Goal: Book appointment/travel/reservation

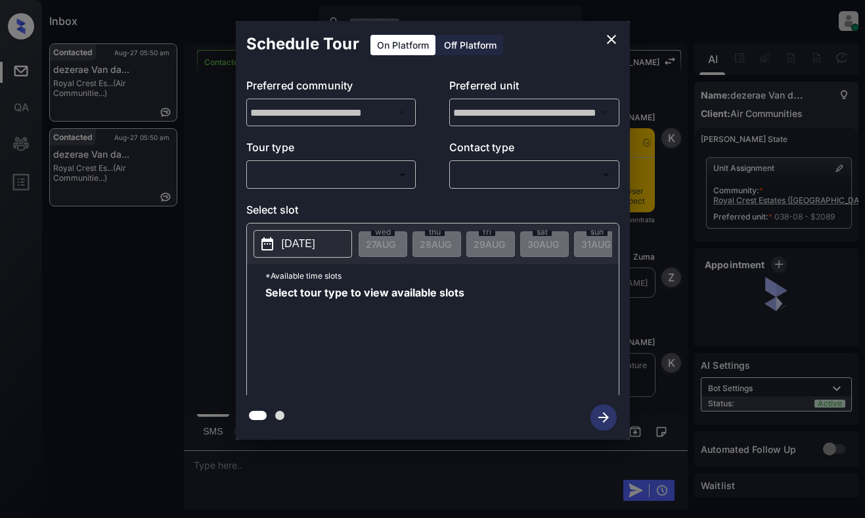
scroll to position [4599, 0]
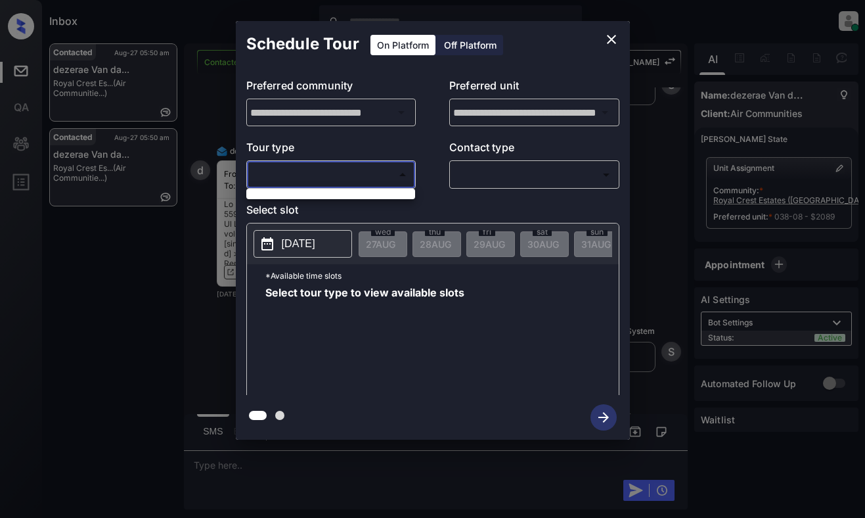
click at [335, 168] on body "Inbox Dominic Ceralde Online Set yourself offline Set yourself on break Profile…" at bounding box center [432, 259] width 865 height 518
click at [332, 202] on div at bounding box center [432, 259] width 865 height 518
click at [350, 167] on div at bounding box center [432, 259] width 865 height 518
click at [107, 262] on div "**********" at bounding box center [432, 230] width 865 height 461
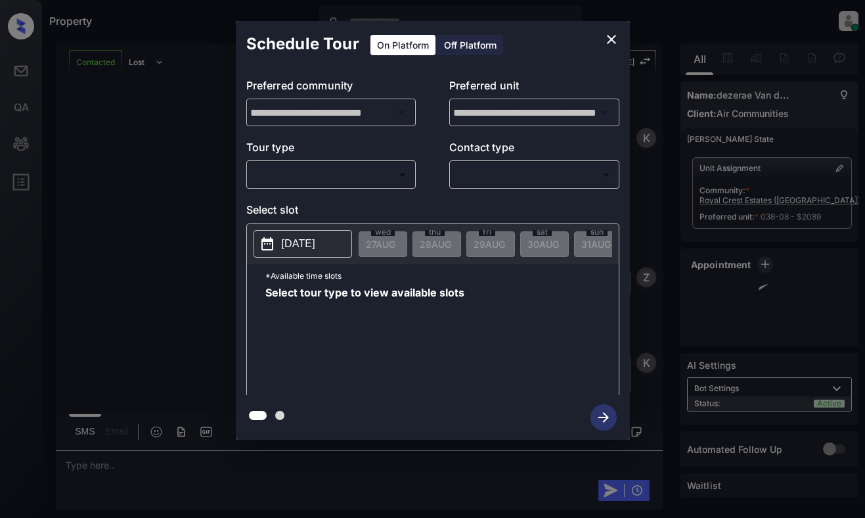
scroll to position [4796, 0]
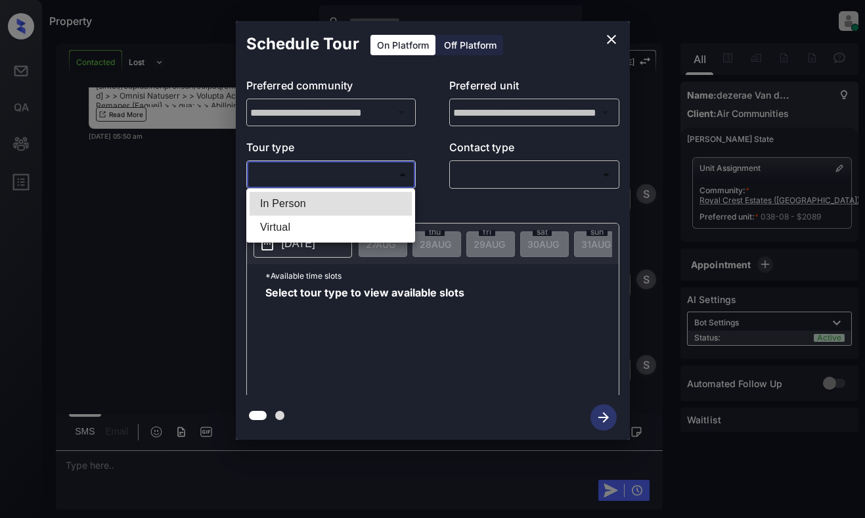
click at [295, 175] on body "Property [PERSON_NAME] Online Set yourself offline Set yourself on break Profil…" at bounding box center [432, 259] width 865 height 518
click at [301, 203] on li "In Person" at bounding box center [331, 204] width 162 height 24
type input "********"
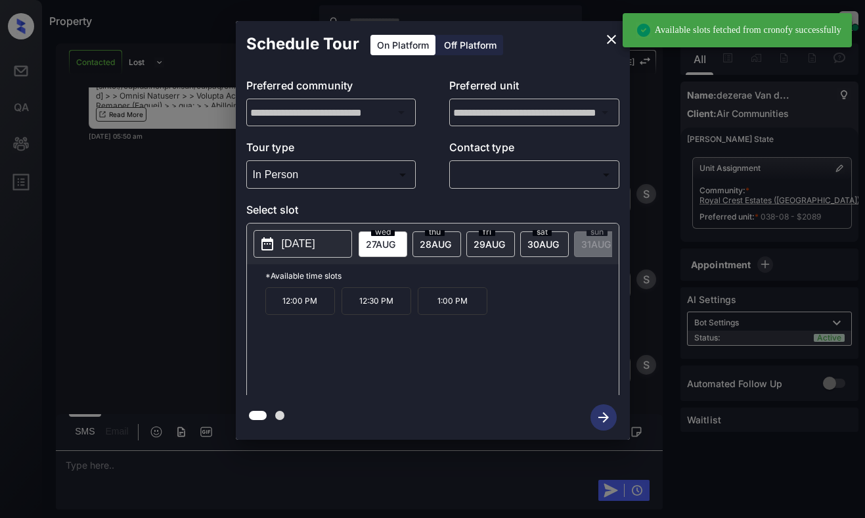
click at [311, 240] on p "[DATE]" at bounding box center [299, 244] width 34 height 16
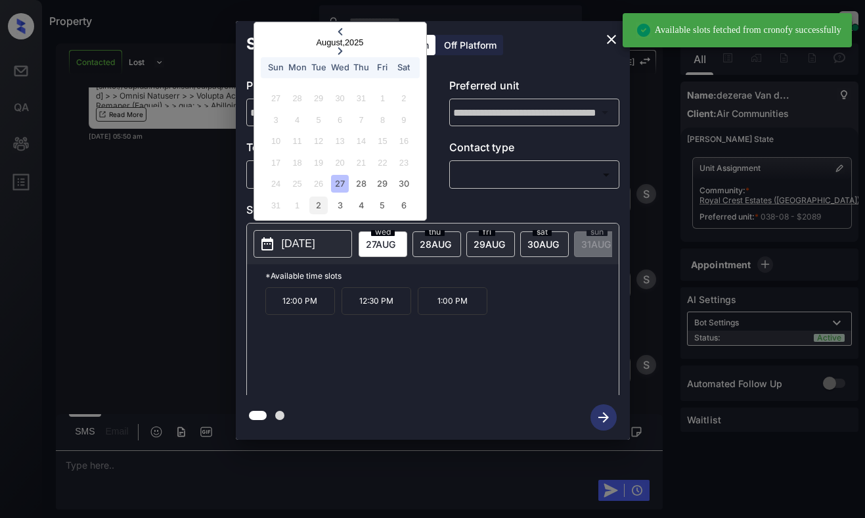
click at [322, 211] on div "2" at bounding box center [318, 205] width 18 height 18
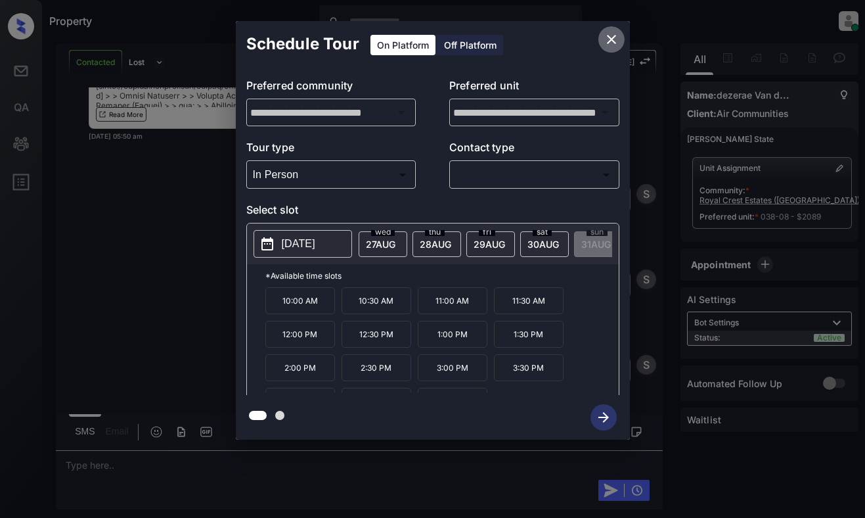
click at [612, 41] on icon "close" at bounding box center [612, 40] width 16 height 16
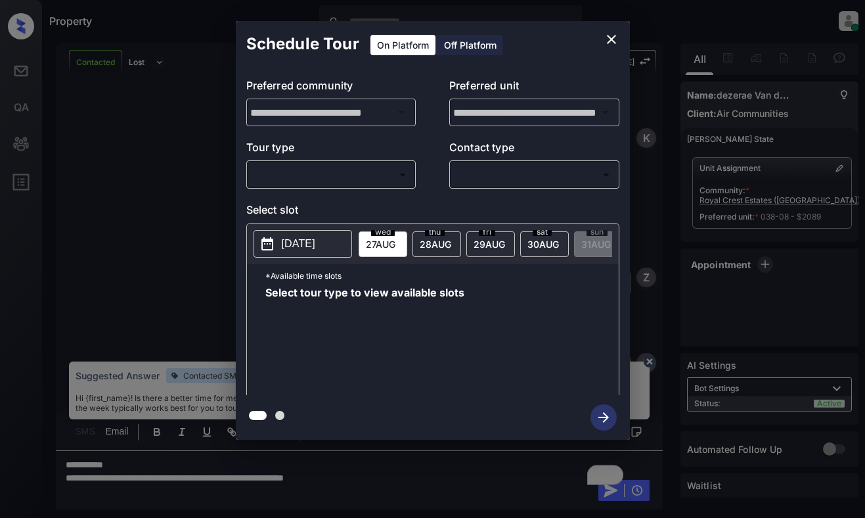
scroll to position [4467, 0]
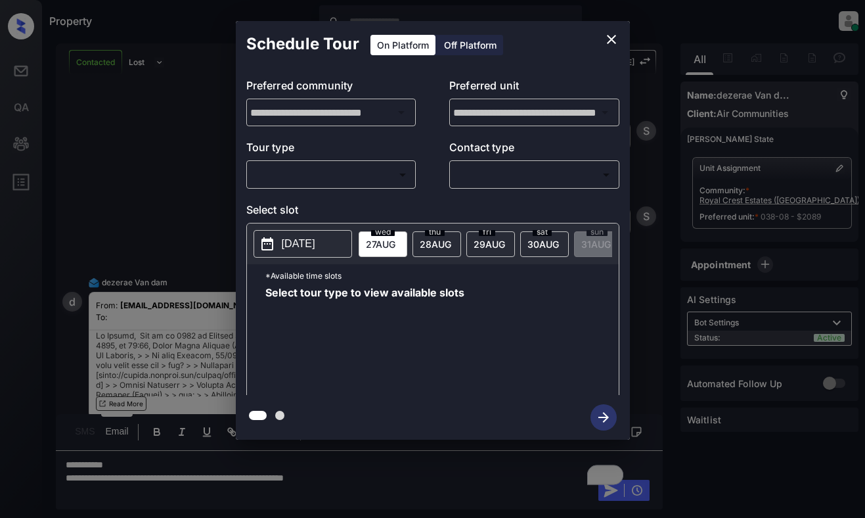
click at [355, 189] on div "​ ​" at bounding box center [331, 174] width 170 height 28
click at [360, 172] on body "Property [PERSON_NAME] Online Set yourself offline Set yourself on break Profil…" at bounding box center [432, 259] width 865 height 518
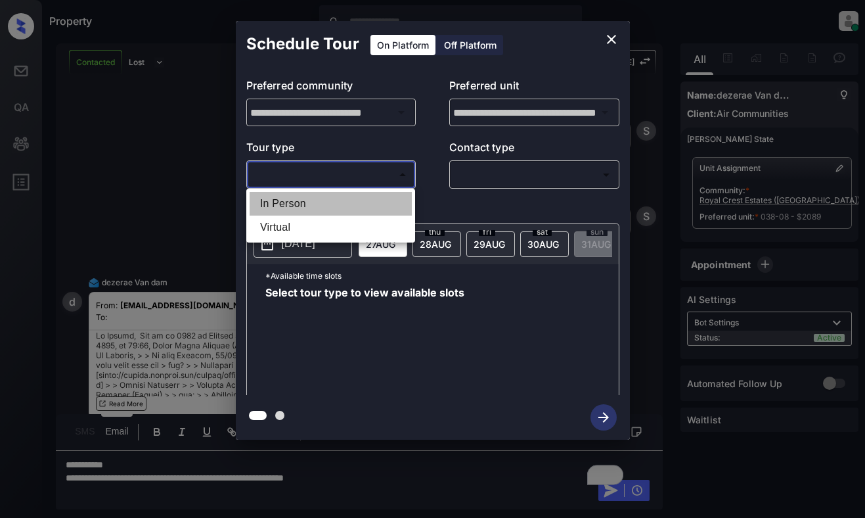
click at [358, 200] on li "In Person" at bounding box center [331, 204] width 162 height 24
type input "********"
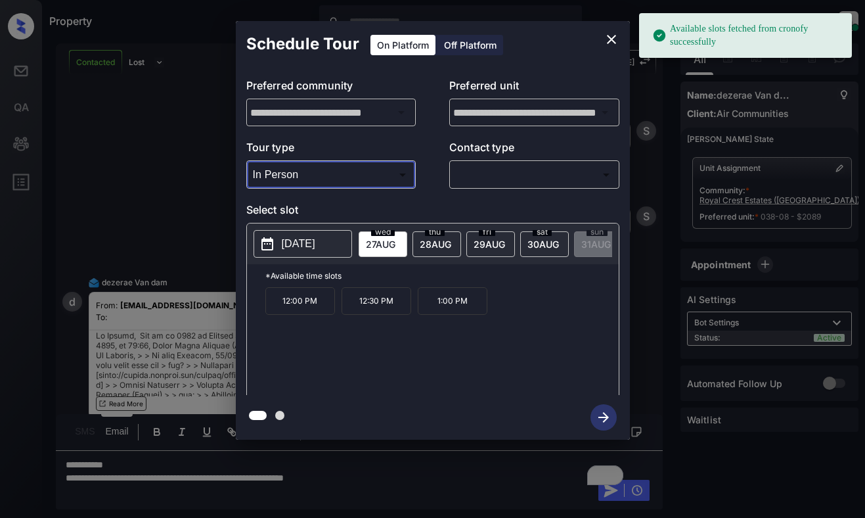
click at [294, 242] on p "[DATE]" at bounding box center [299, 244] width 34 height 16
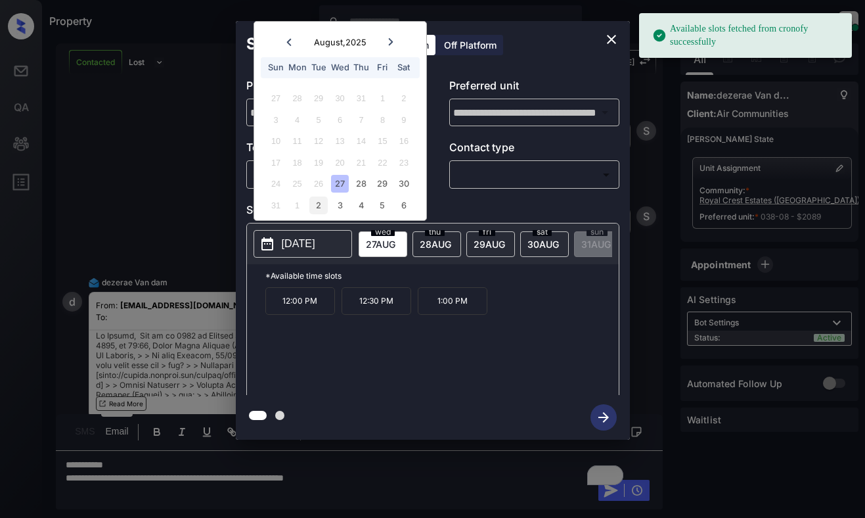
click at [315, 209] on div "2" at bounding box center [318, 205] width 18 height 18
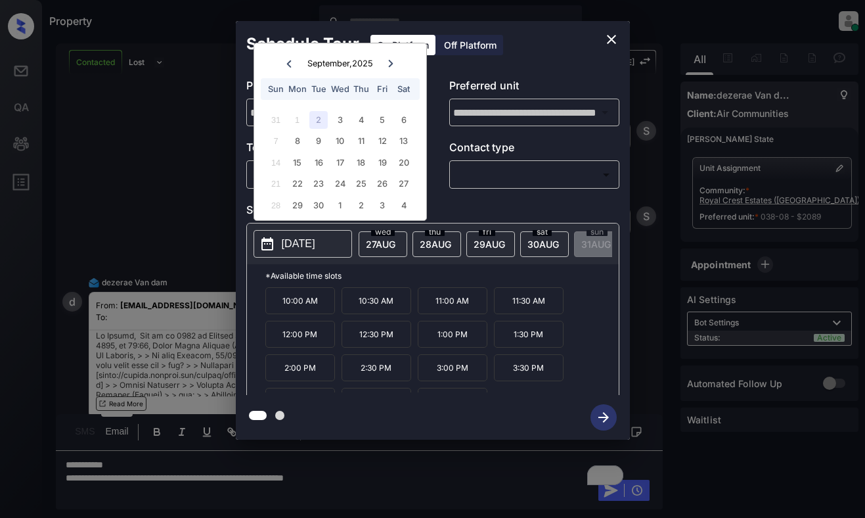
click at [612, 40] on icon "close" at bounding box center [611, 39] width 9 height 9
